Goal: Complete application form

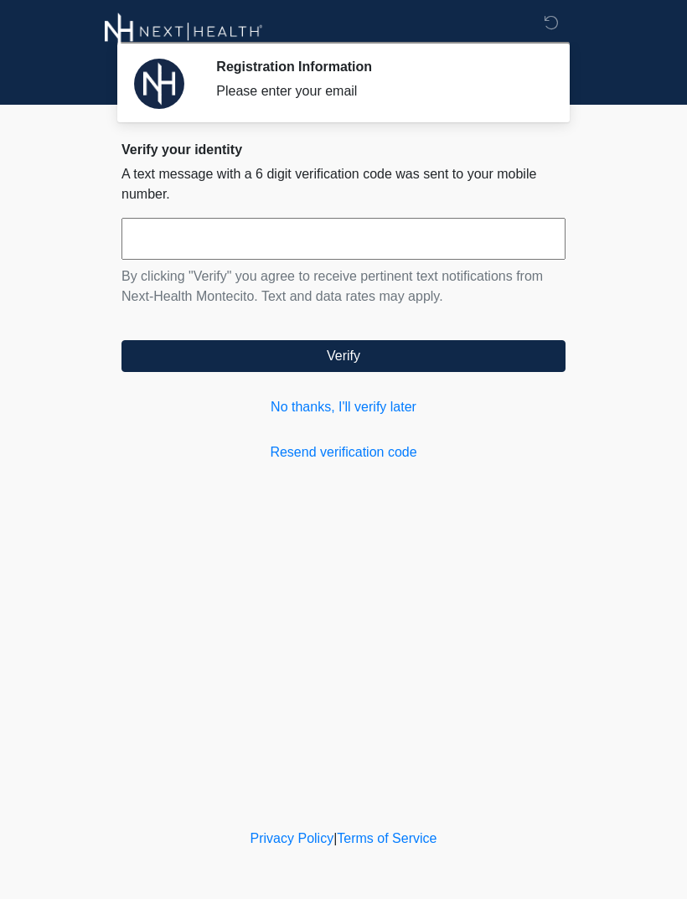
click at [203, 239] on input "text" at bounding box center [343, 239] width 444 height 42
type input "******"
click at [373, 357] on button "Verify" at bounding box center [343, 356] width 444 height 32
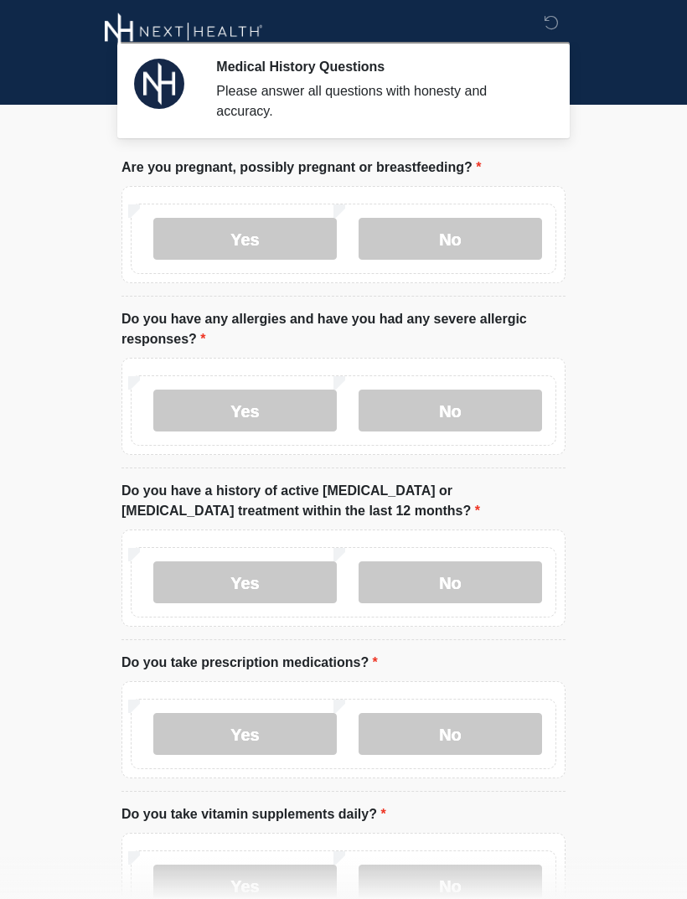
click at [457, 234] on label "No" at bounding box center [450, 239] width 183 height 42
click at [466, 407] on label "No" at bounding box center [450, 411] width 183 height 42
click at [476, 581] on label "No" at bounding box center [450, 582] width 183 height 42
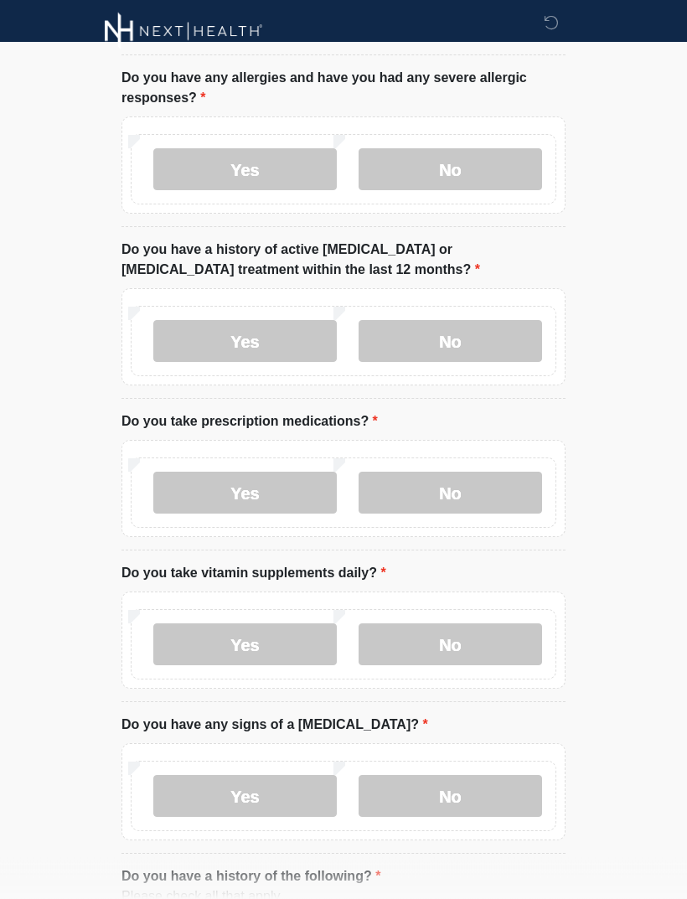
scroll to position [242, 0]
click at [456, 498] on label "No" at bounding box center [450, 492] width 183 height 42
click at [272, 642] on label "Yes" at bounding box center [244, 643] width 183 height 42
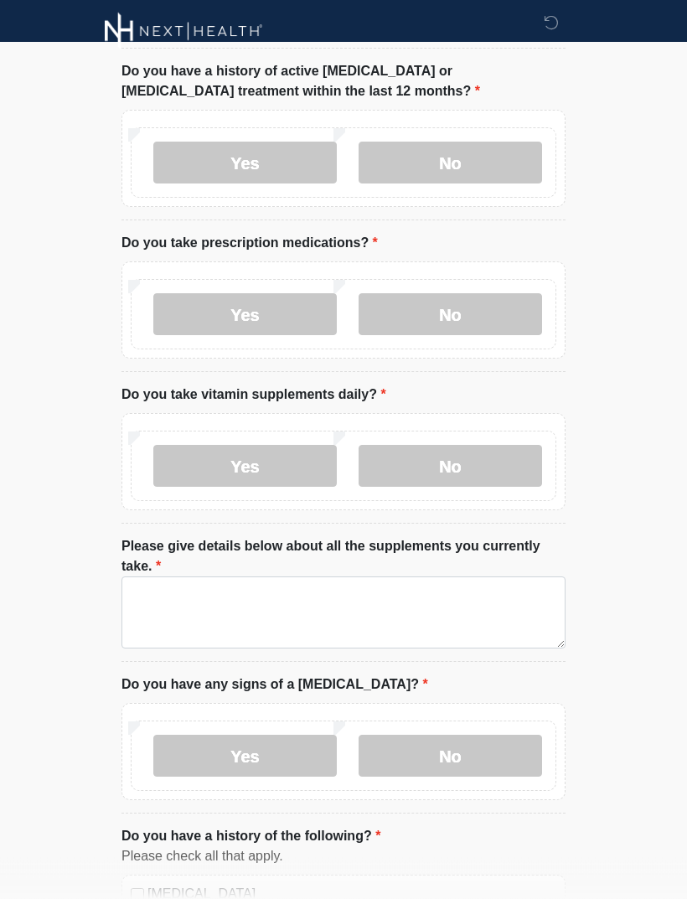
scroll to position [420, 0]
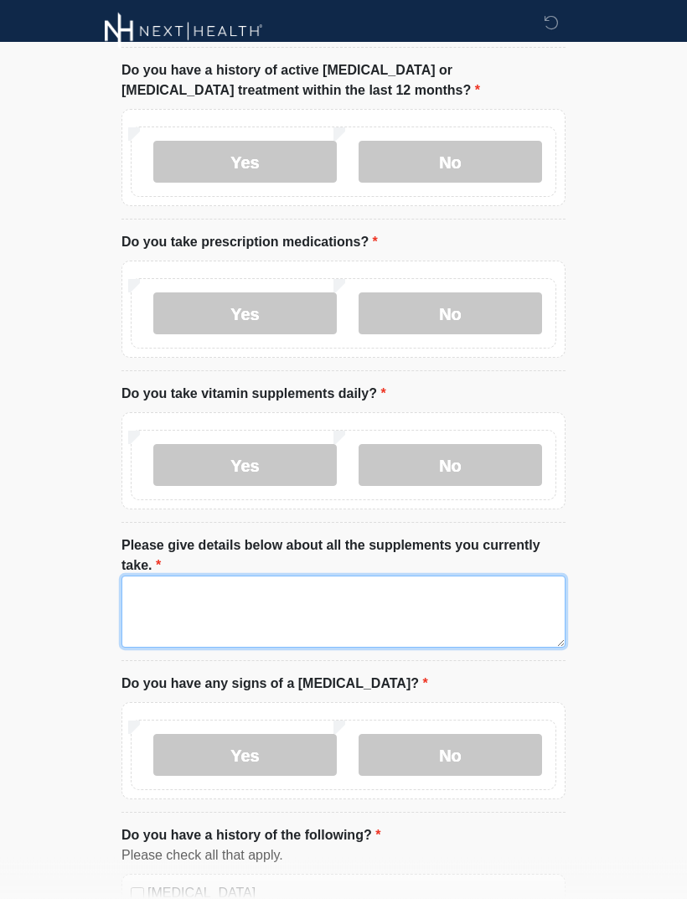
click at [214, 605] on textarea "Please give details below about all the supplements you currently take." at bounding box center [343, 612] width 444 height 72
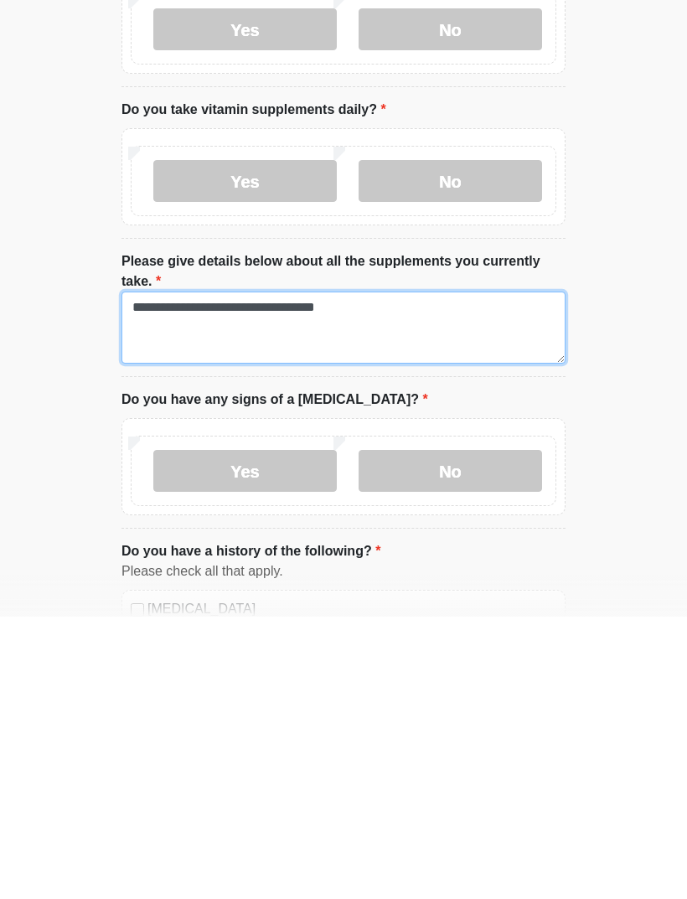
scroll to position [422, 0]
type textarea "**********"
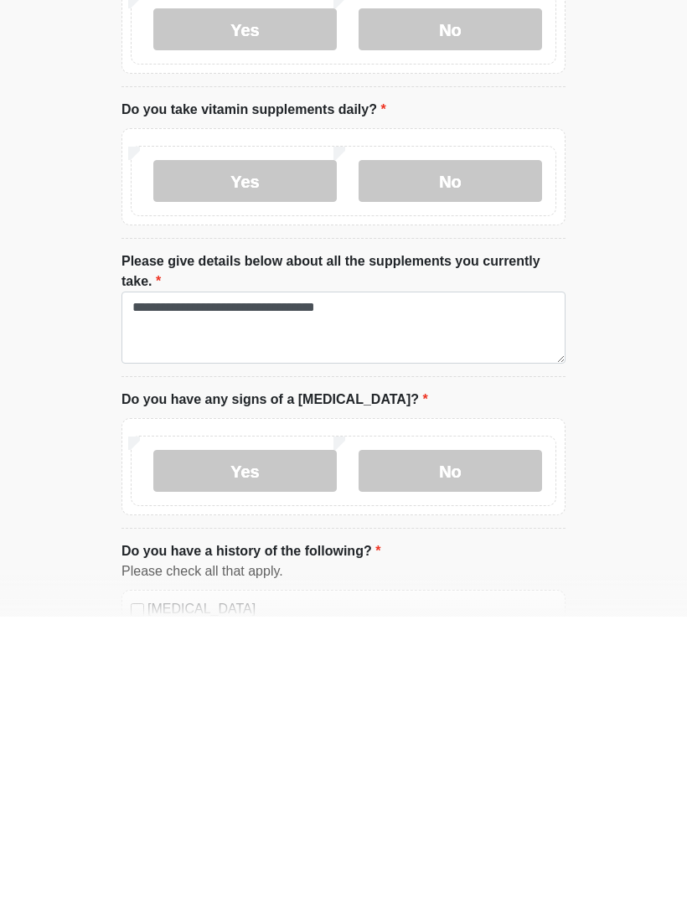
click at [439, 732] on label "No" at bounding box center [450, 753] width 183 height 42
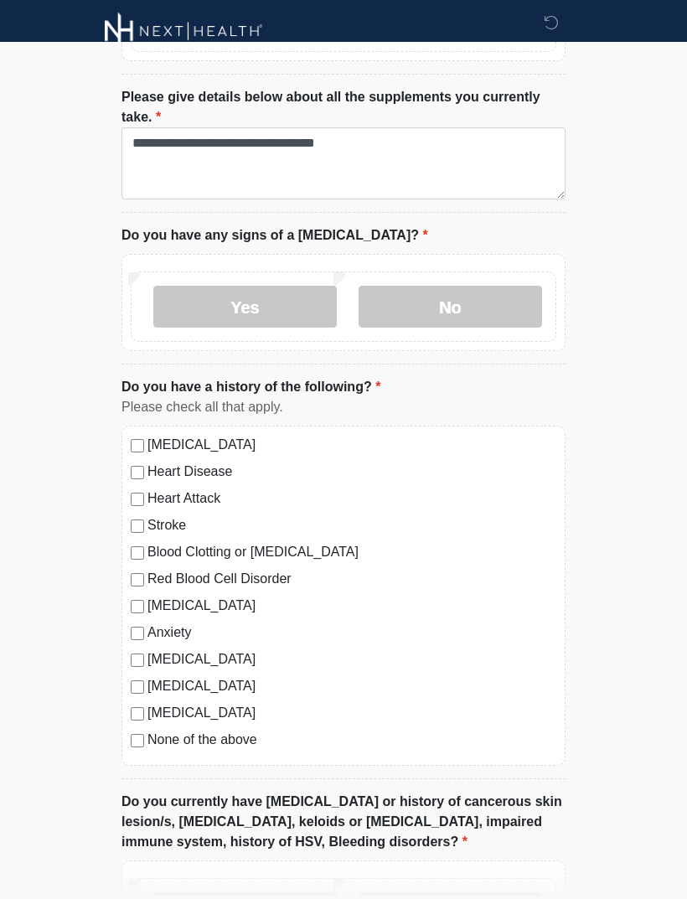
scroll to position [869, 0]
click at [157, 745] on label "None of the above" at bounding box center [351, 740] width 409 height 20
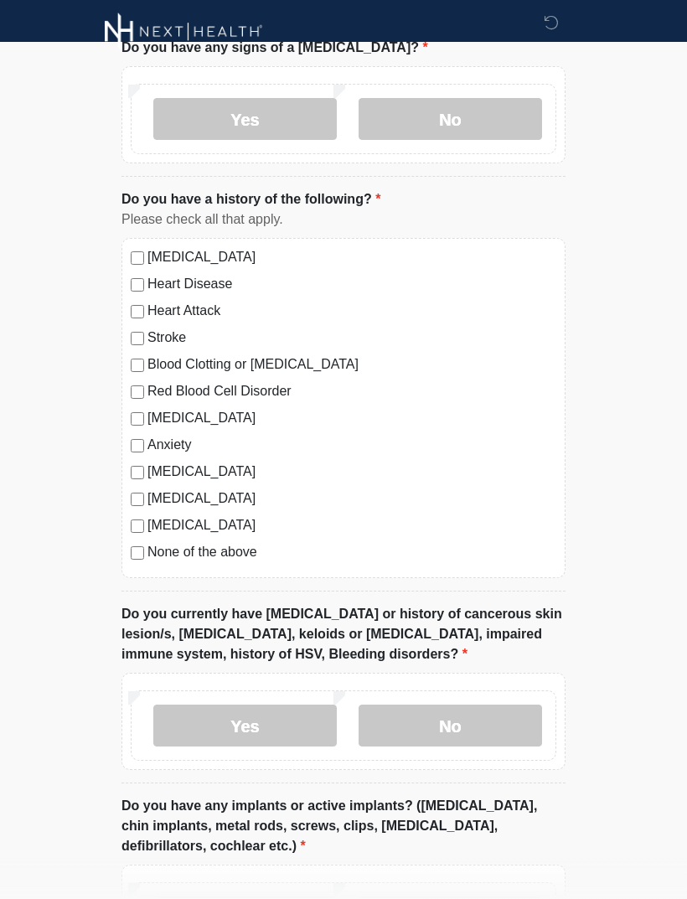
scroll to position [1078, 0]
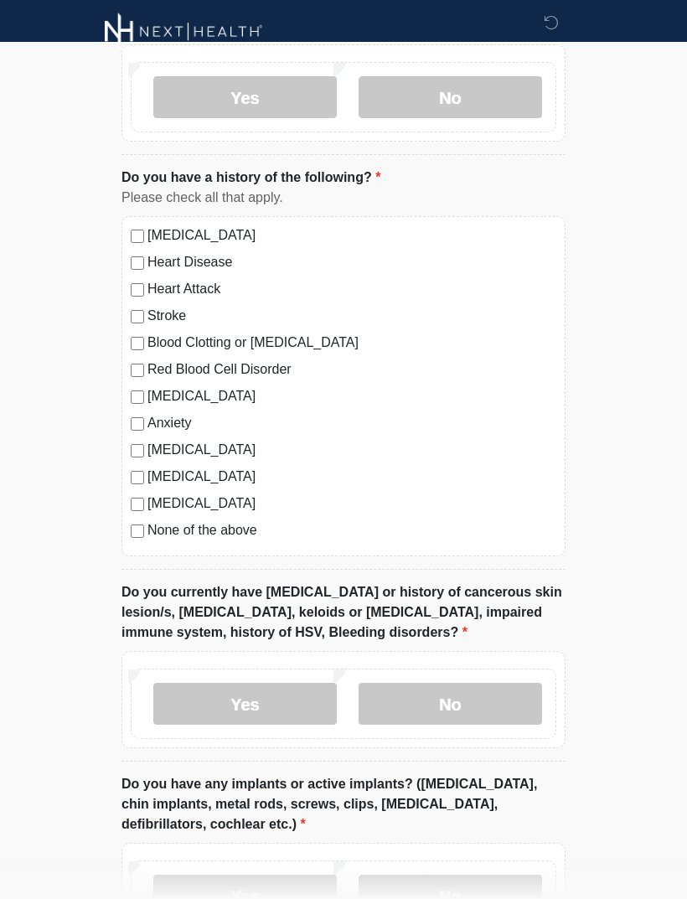
click at [448, 715] on label "No" at bounding box center [450, 704] width 183 height 42
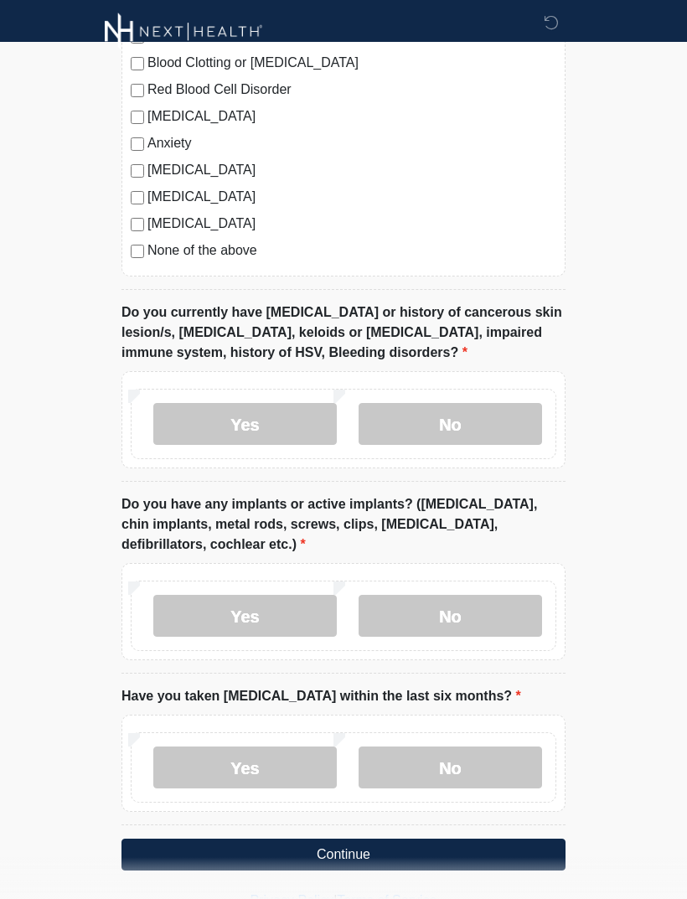
scroll to position [1362, 0]
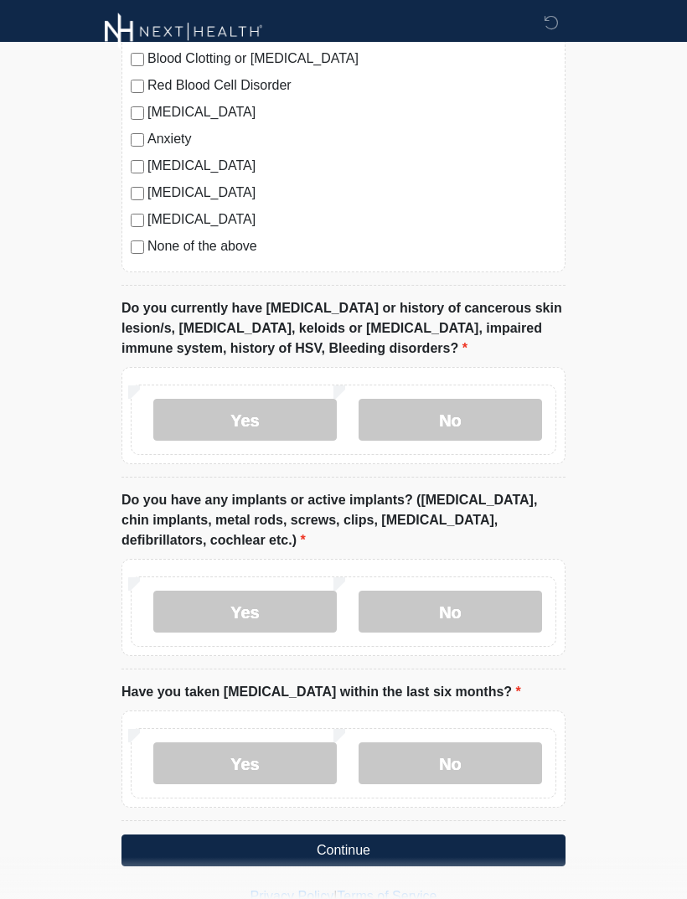
click at [286, 603] on label "Yes" at bounding box center [244, 612] width 183 height 42
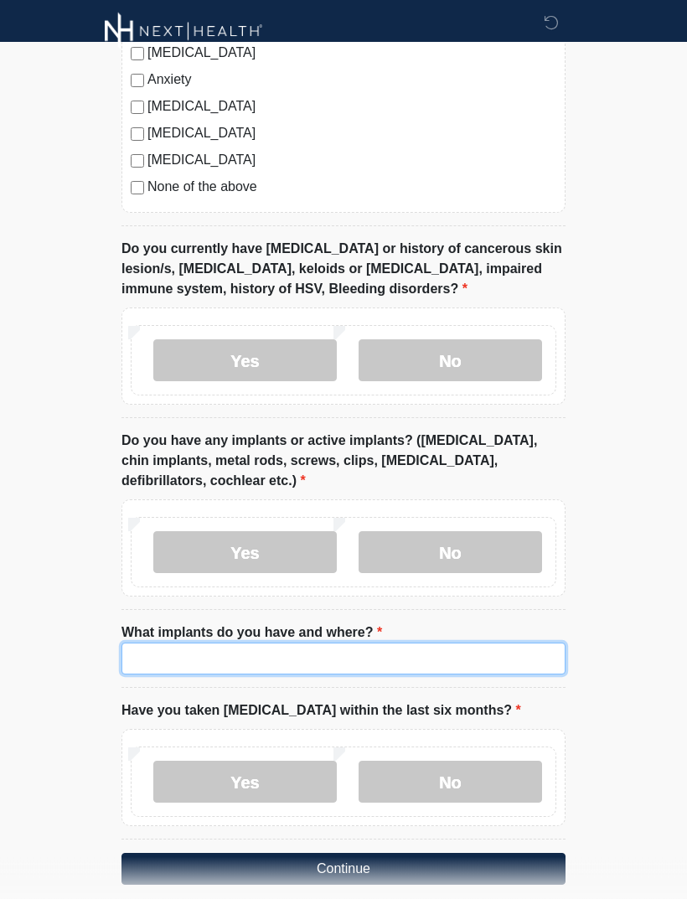
click at [248, 663] on input "What implants do you have and where?" at bounding box center [343, 659] width 444 height 32
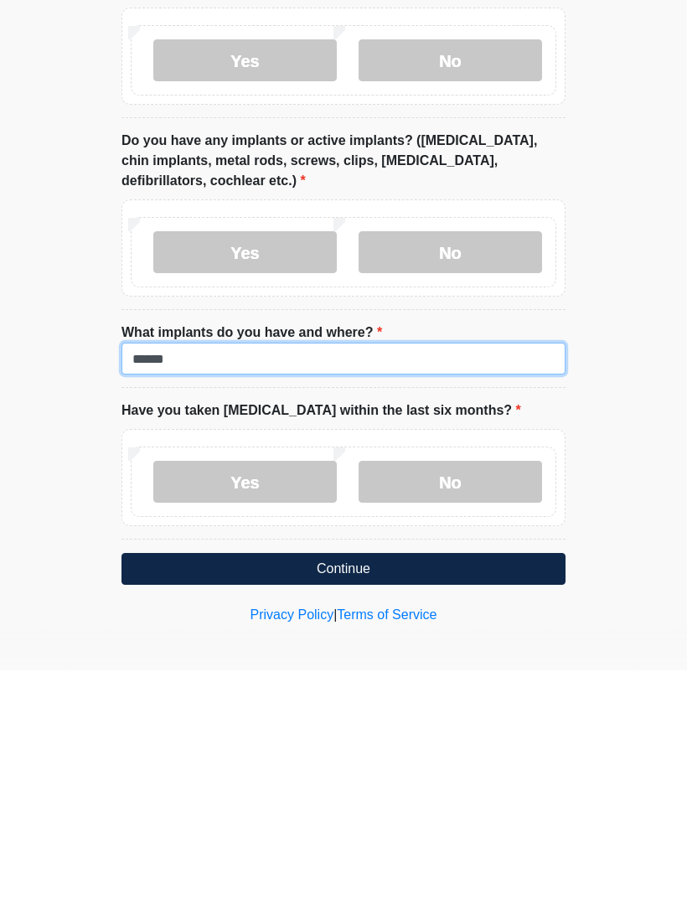
type input "******"
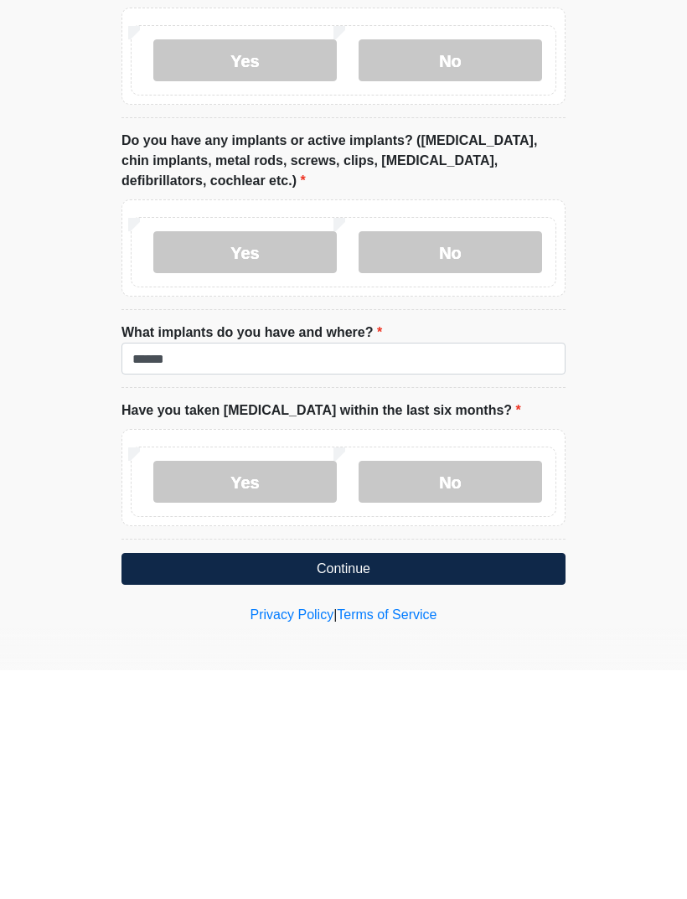
click at [467, 689] on label "No" at bounding box center [450, 710] width 183 height 42
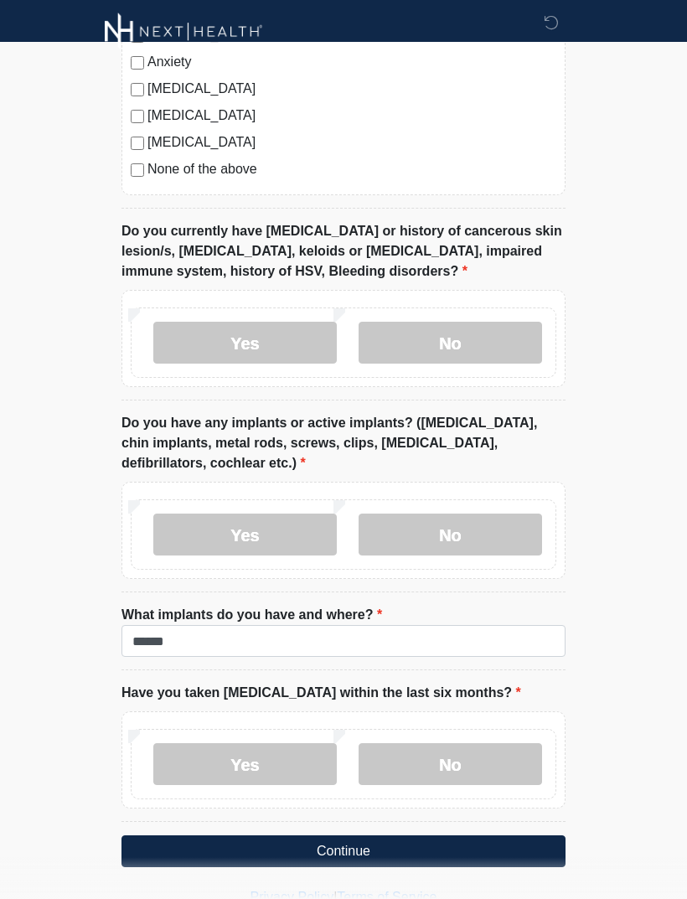
click at [367, 860] on button "Continue" at bounding box center [343, 851] width 444 height 32
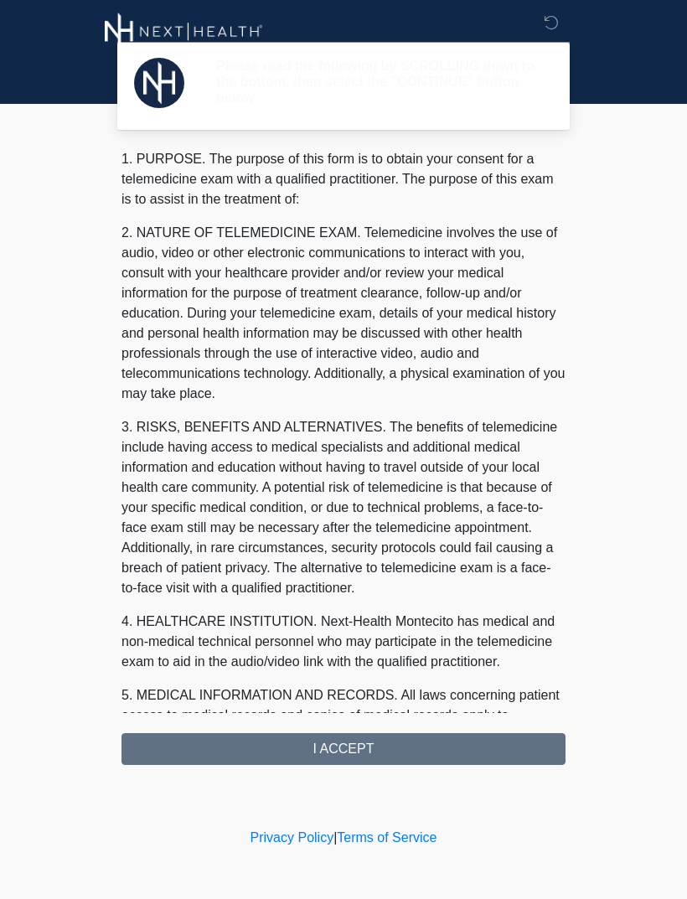
scroll to position [0, 0]
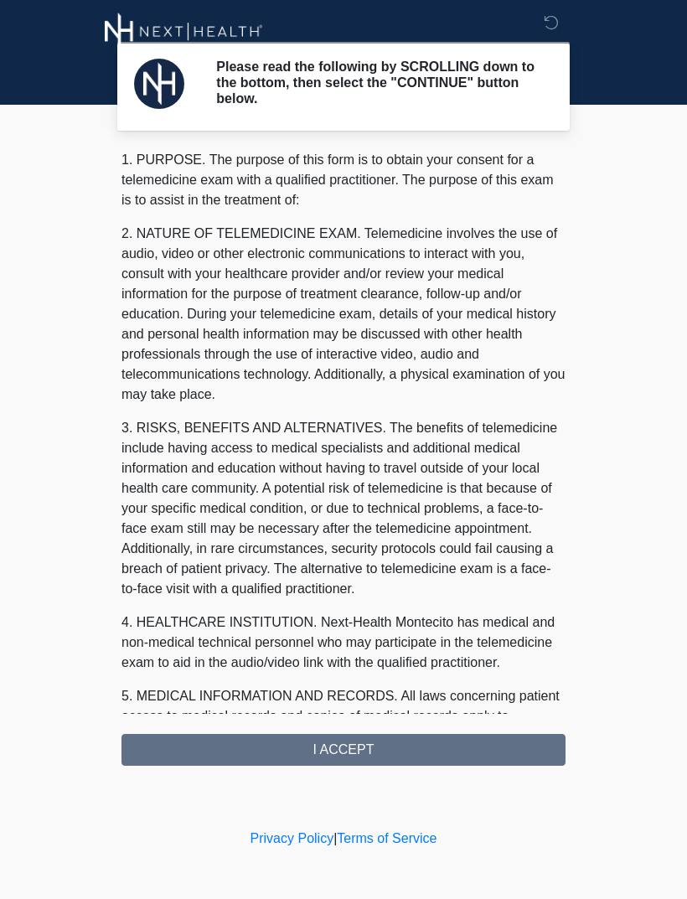
click at [365, 745] on div "1. PURPOSE. The purpose of this form is to obtain your consent for a telemedici…" at bounding box center [343, 458] width 444 height 616
click at [359, 759] on div "1. PURPOSE. The purpose of this form is to obtain your consent for a telemedici…" at bounding box center [343, 458] width 444 height 616
click at [380, 746] on div "1. PURPOSE. The purpose of this form is to obtain your consent for a telemedici…" at bounding box center [343, 458] width 444 height 616
click at [403, 747] on div "1. PURPOSE. The purpose of this form is to obtain your consent for a telemedici…" at bounding box center [343, 458] width 444 height 616
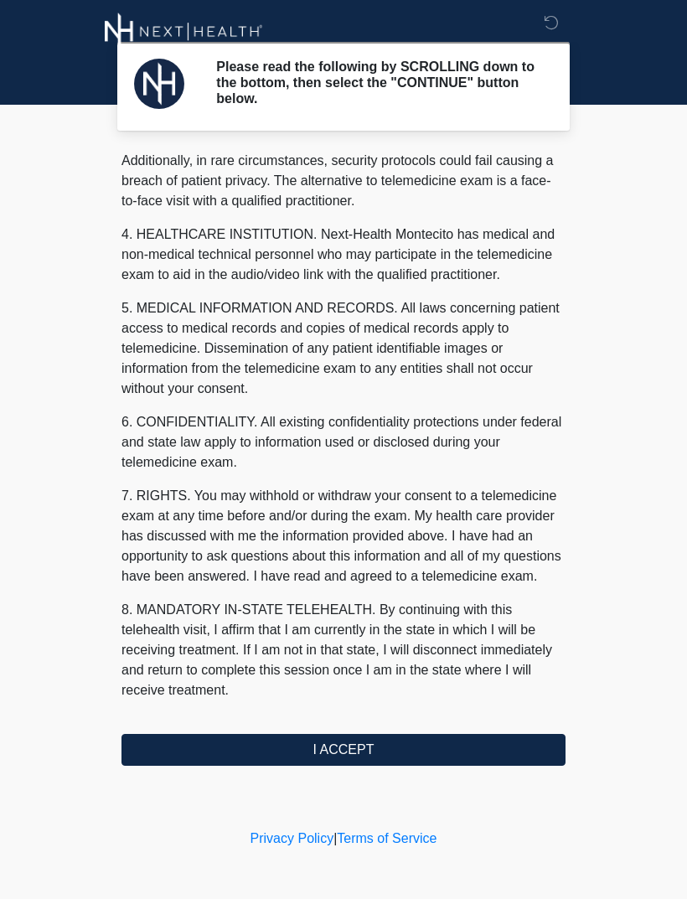
scroll to position [408, 0]
click at [355, 749] on button "I ACCEPT" at bounding box center [343, 750] width 444 height 32
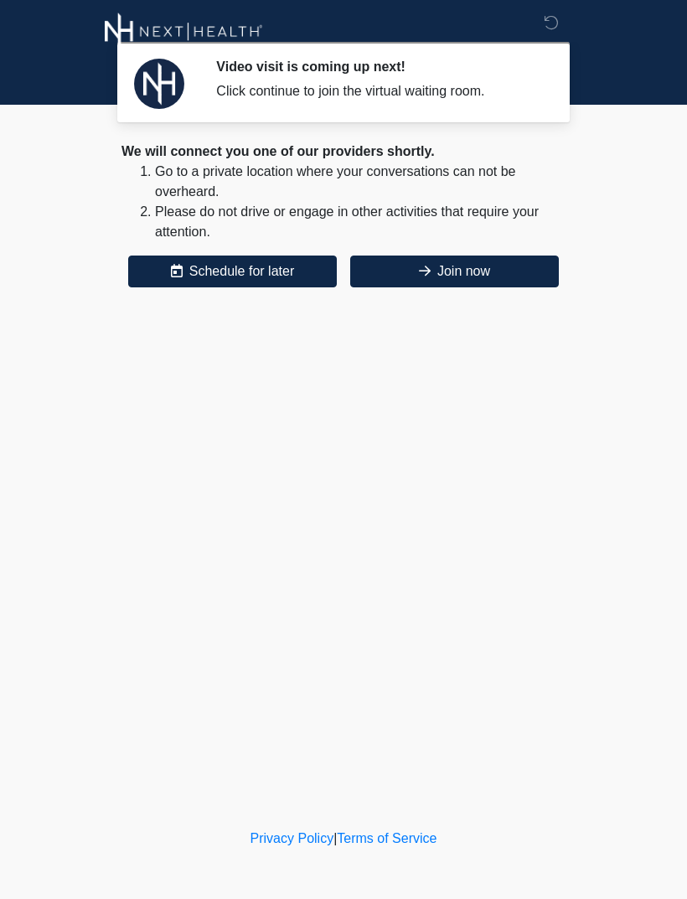
click at [459, 273] on button "Join now" at bounding box center [454, 271] width 209 height 32
